Goal: Information Seeking & Learning: Learn about a topic

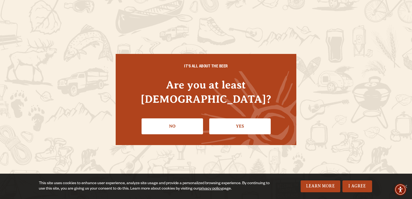
click at [234, 123] on link "Yes" at bounding box center [239, 126] width 61 height 16
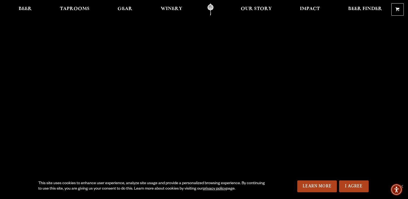
click at [28, 10] on span "Beer" at bounding box center [25, 9] width 13 height 4
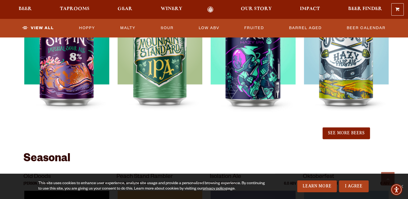
scroll to position [618, 0]
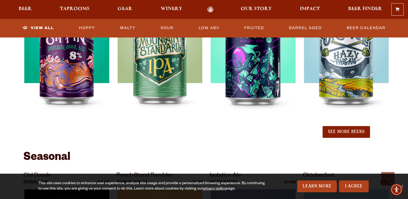
click at [352, 126] on button "See More Beers" at bounding box center [345, 132] width 47 height 12
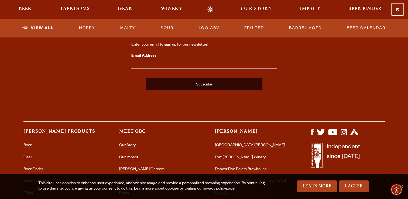
scroll to position [1552, 0]
